Goal: Navigation & Orientation: Understand site structure

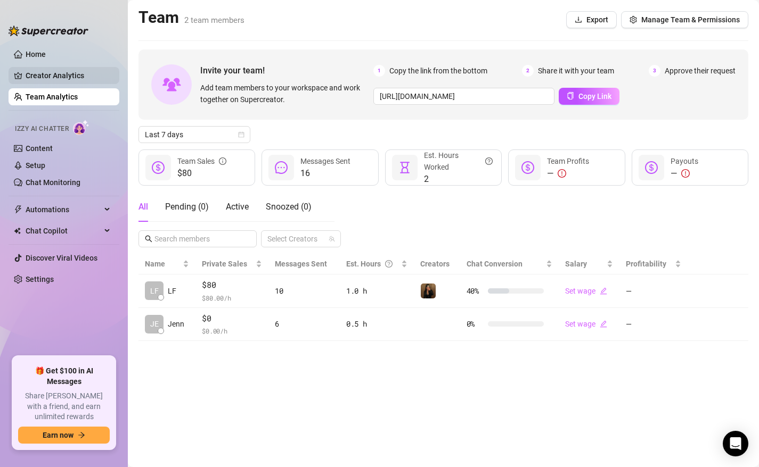
click at [35, 81] on link "Creator Analytics" at bounding box center [68, 75] width 85 height 17
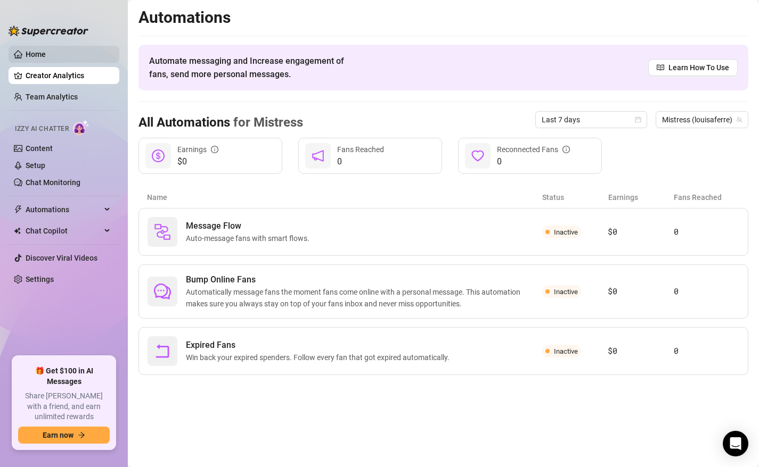
click at [36, 57] on link "Home" at bounding box center [36, 54] width 20 height 9
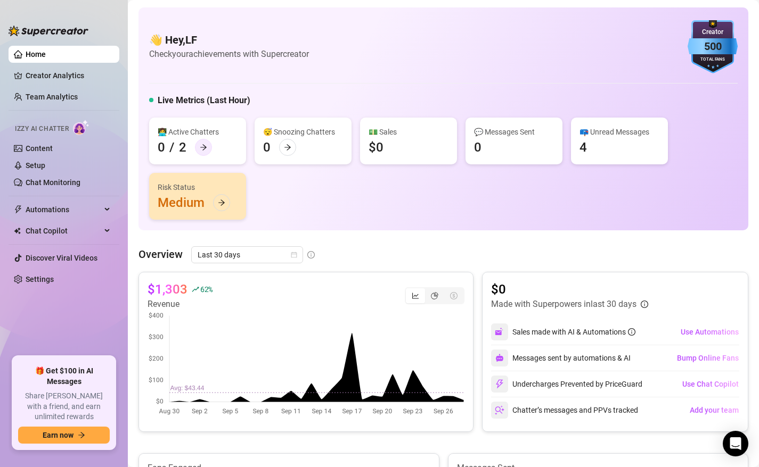
click at [205, 147] on icon "arrow-right" at bounding box center [203, 147] width 7 height 7
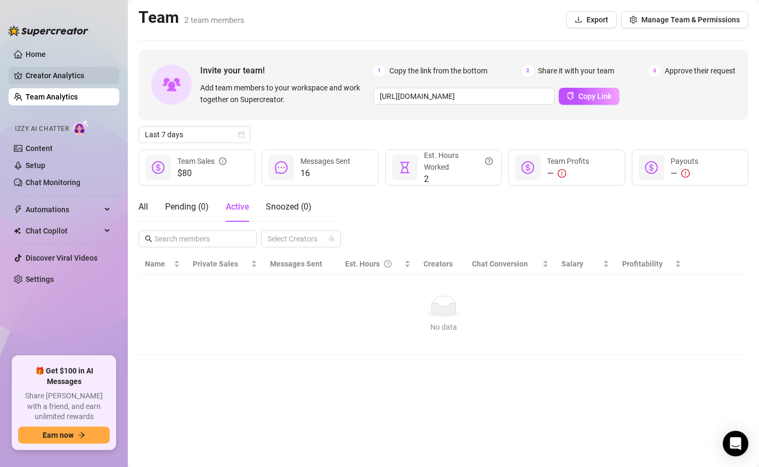
click at [81, 70] on link "Creator Analytics" at bounding box center [68, 75] width 85 height 17
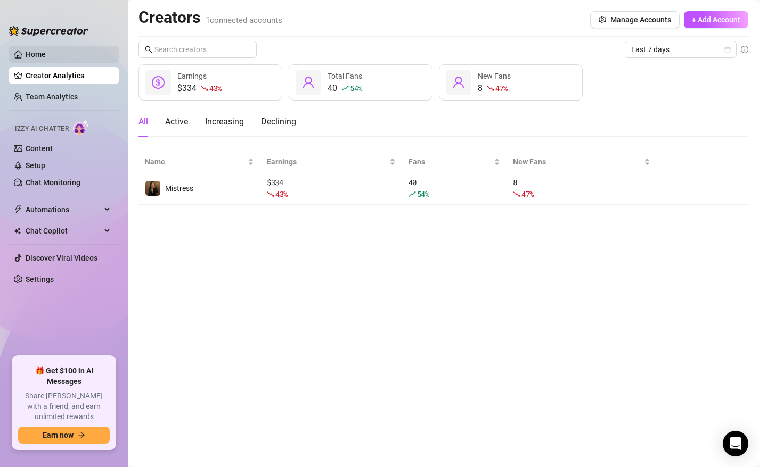
click at [46, 54] on link "Home" at bounding box center [36, 54] width 20 height 9
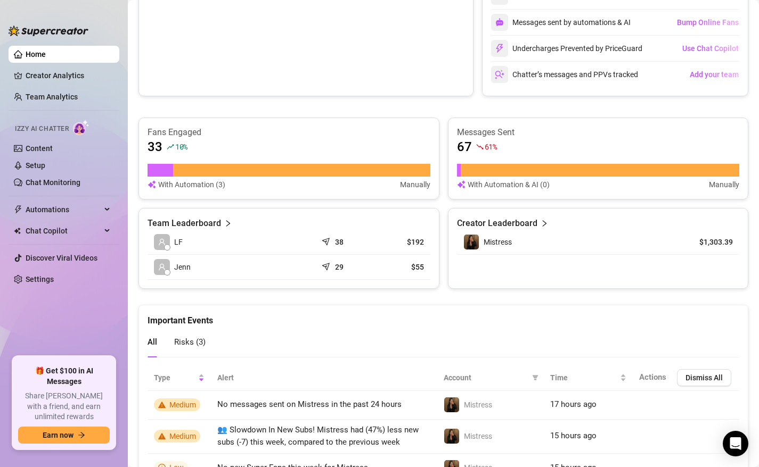
scroll to position [392, 0]
